Goal: Information Seeking & Learning: Learn about a topic

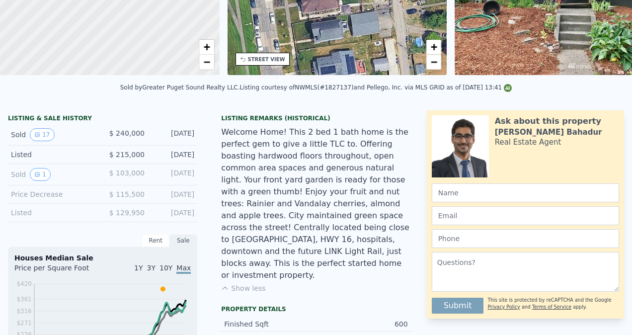
scroll to position [3, 0]
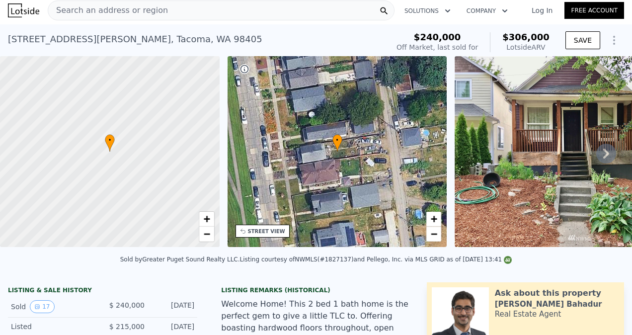
click at [240, 8] on div "Search an address or region" at bounding box center [221, 10] width 347 height 20
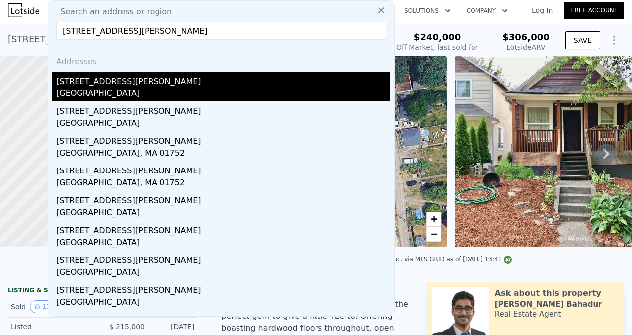
type input "[STREET_ADDRESS][PERSON_NAME]"
click at [159, 76] on div "[STREET_ADDRESS][PERSON_NAME]" at bounding box center [223, 80] width 334 height 16
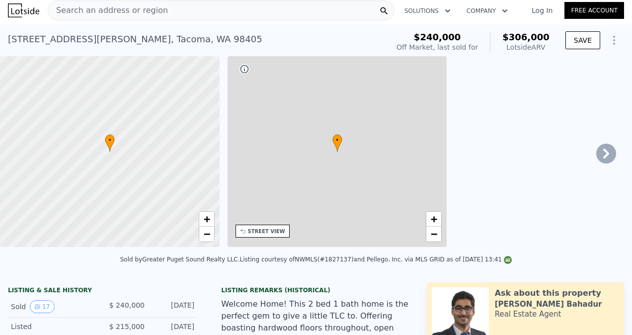
click at [77, 8] on span "Search an address or region" at bounding box center [108, 10] width 120 height 12
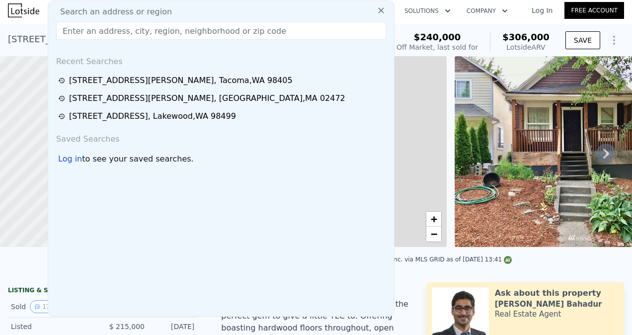
type input "1"
type input "2"
type input "1"
type input "698"
type input "816"
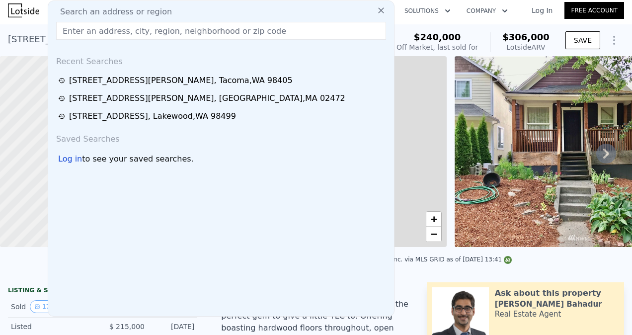
type input "2688"
type input "5440"
type input "$ 27,207"
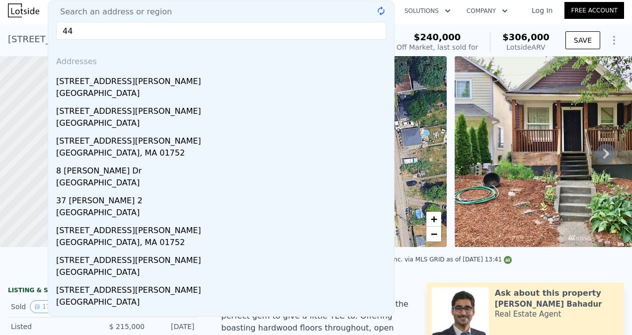
type input "4"
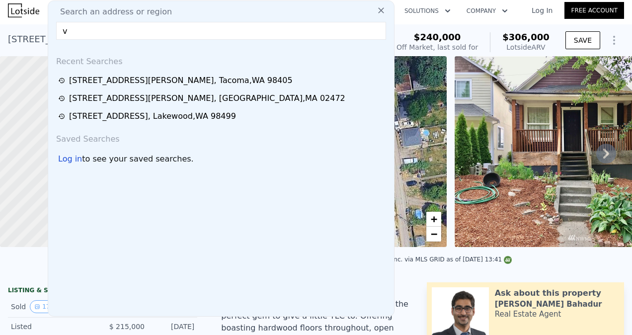
paste input "[STREET_ADDRESS][PERSON_NAME]"
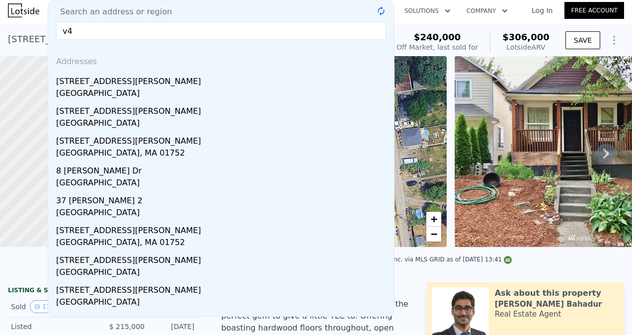
type input "v"
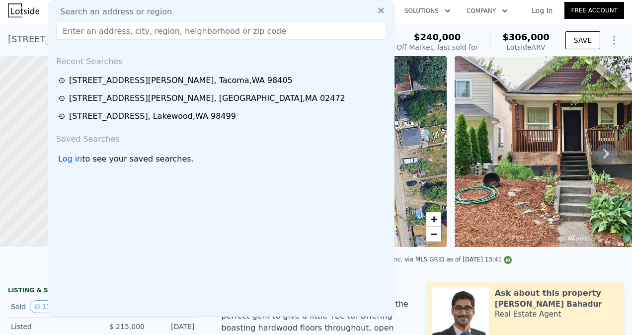
paste input "[STREET_ADDRESS][PERSON_NAME]"
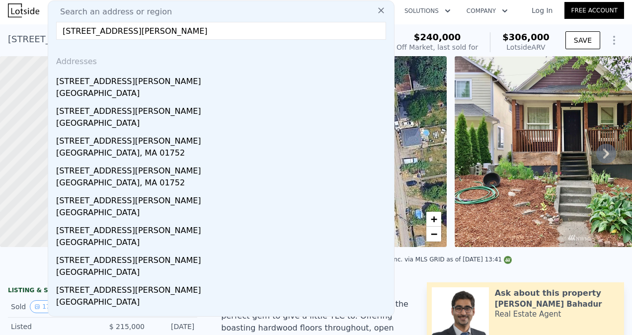
drag, startPoint x: 150, startPoint y: 32, endPoint x: 118, endPoint y: 48, distance: 35.4
click at [0, 45] on html "Search an address or region Search an address or region [GEOGRAPHIC_DATA][PERSO…" at bounding box center [316, 167] width 632 height 335
paste input "3857 E SPOKANE"
click at [0, 24] on html "Search an address or region Search an address or region [STREET_ADDRESS] @keyfr…" at bounding box center [316, 167] width 632 height 335
click at [207, 31] on input "[STREET_ADDRESS]" at bounding box center [221, 31] width 330 height 18
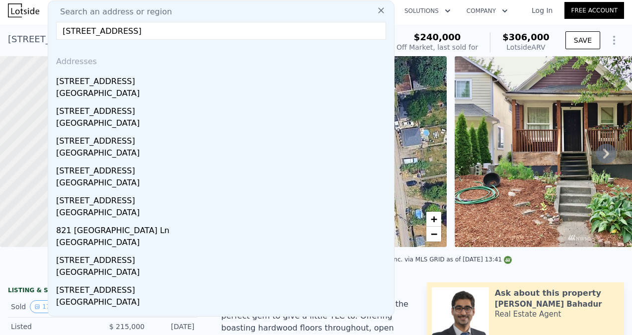
type input "[STREET_ADDRESS]"
click at [376, 11] on icon at bounding box center [381, 10] width 10 height 10
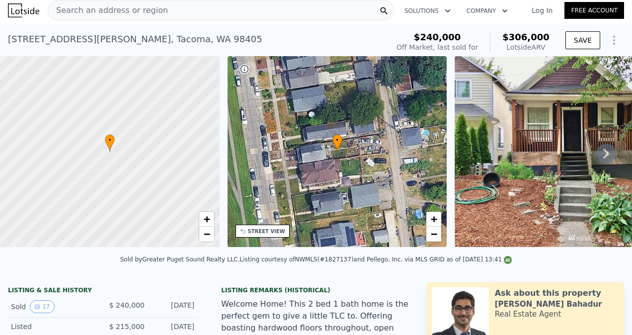
click at [126, 11] on span "Search an address or region" at bounding box center [108, 10] width 120 height 12
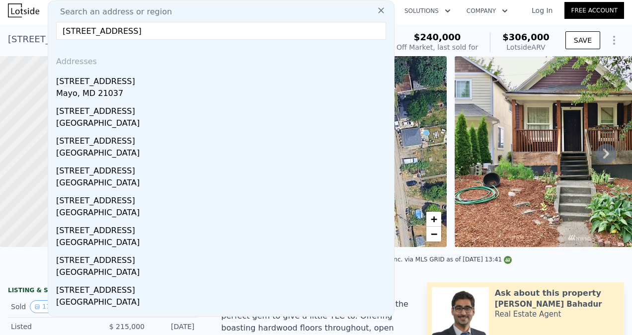
type input "[STREET_ADDRESS]"
click at [376, 11] on icon at bounding box center [381, 10] width 10 height 10
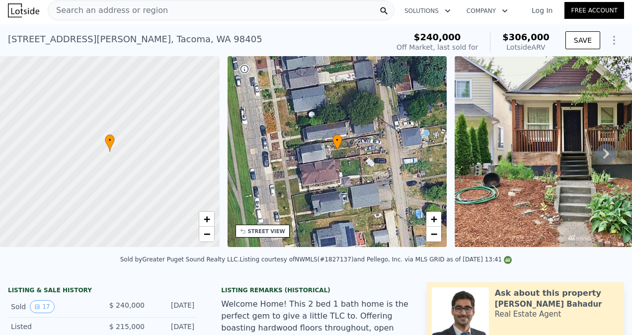
click at [148, 7] on span "Search an address or region" at bounding box center [108, 10] width 120 height 12
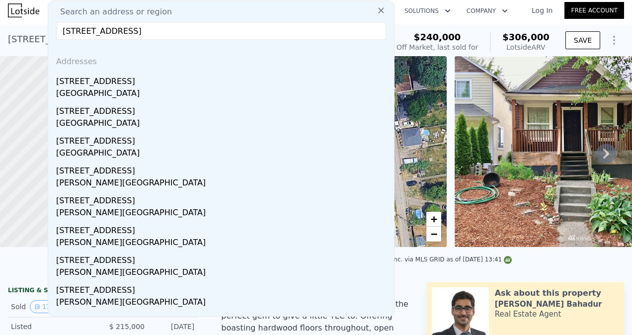
click at [119, 78] on div "[STREET_ADDRESS]" at bounding box center [223, 80] width 334 height 16
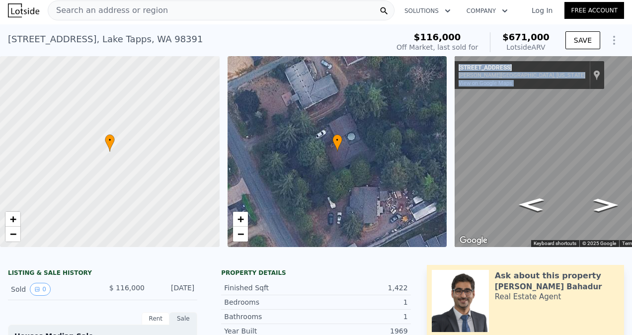
drag, startPoint x: 341, startPoint y: 256, endPoint x: 364, endPoint y: 254, distance: 23.5
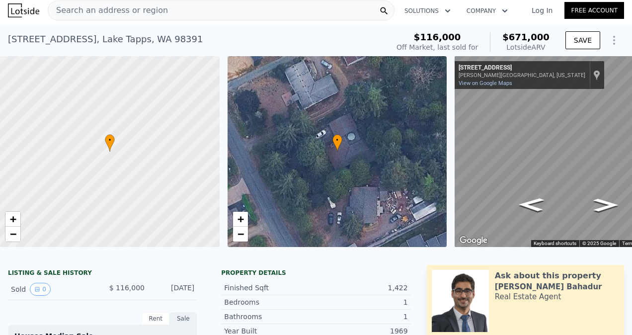
click at [278, 44] on div "[STREET_ADDRESS] Sold [DATE] for $116k (~ARV $671k )" at bounding box center [196, 42] width 377 height 28
click at [120, 11] on span "Search an address or region" at bounding box center [108, 10] width 120 height 12
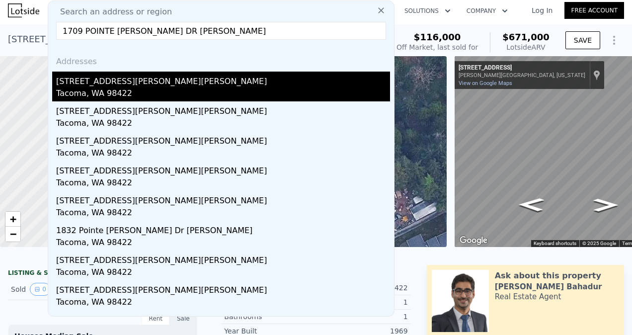
click at [133, 84] on div "[STREET_ADDRESS][PERSON_NAME][PERSON_NAME]" at bounding box center [223, 80] width 334 height 16
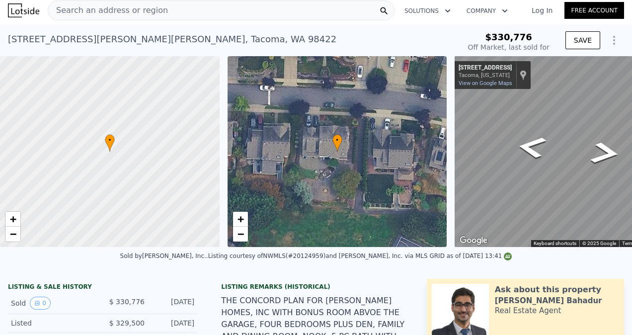
click at [219, 132] on div "• + − • + − ← Move left → Move right ↑ Move up ↓ Move down + Zoom in - Zoom out…" at bounding box center [316, 151] width 632 height 191
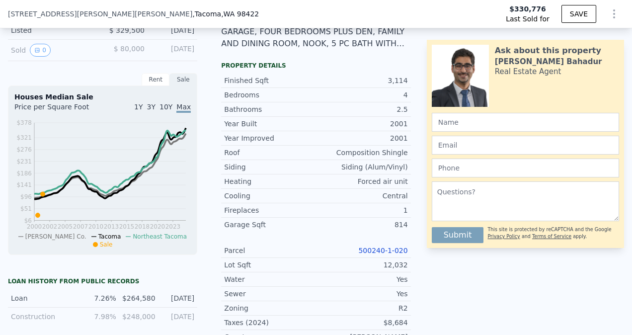
scroll to position [3, 0]
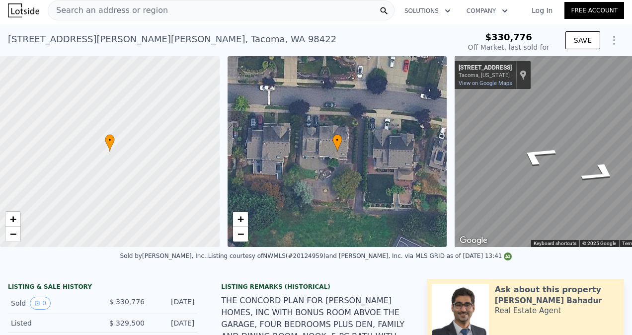
click at [153, 19] on div "Search an address or region" at bounding box center [108, 10] width 120 height 19
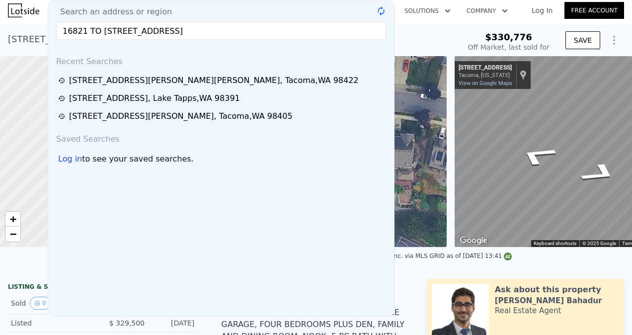
type input "16821 TO [STREET_ADDRESS]"
type input "$ 947,000"
type input "$ 522,077"
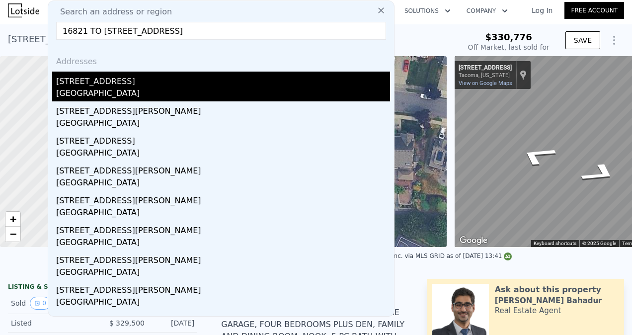
type input "16821 TO [STREET_ADDRESS]"
click at [154, 83] on div "[STREET_ADDRESS]" at bounding box center [223, 80] width 334 height 16
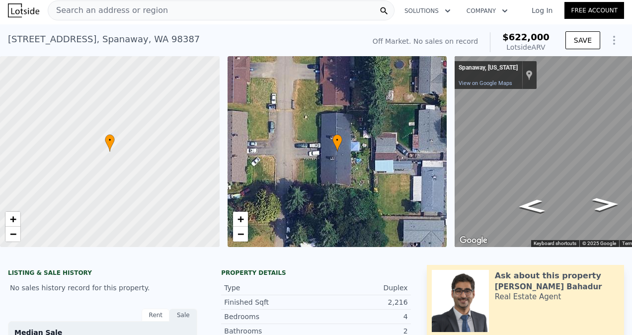
type input "3"
type input "5"
type input "2.25"
type input "3.5"
type input "2300"
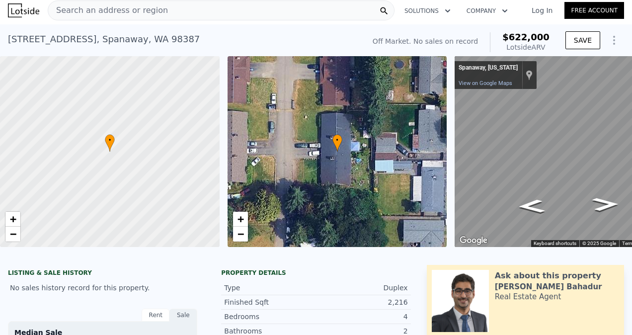
type input "4034"
type input "7277"
type input "13679"
type input "$ 947,000"
type input "$ 522,077"
